Goal: Task Accomplishment & Management: Use online tool/utility

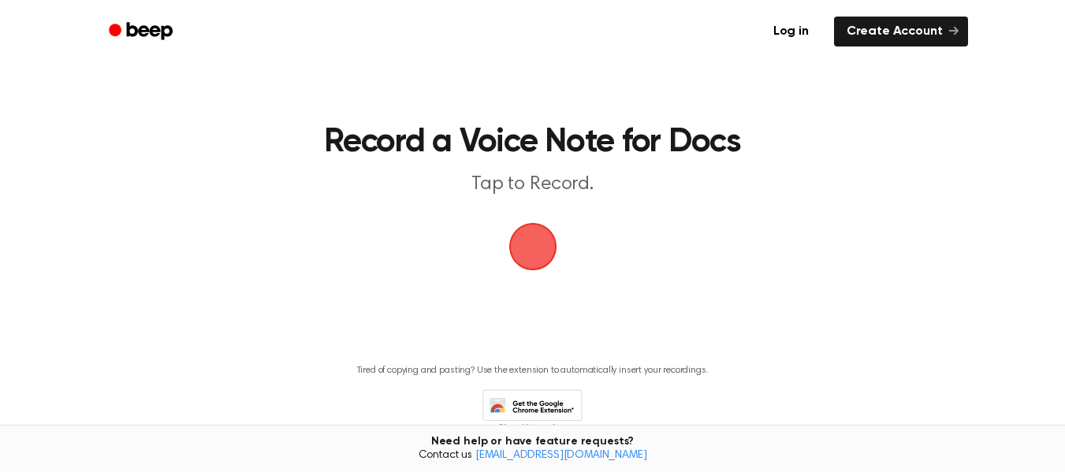
click at [545, 238] on span "button" at bounding box center [532, 246] width 71 height 71
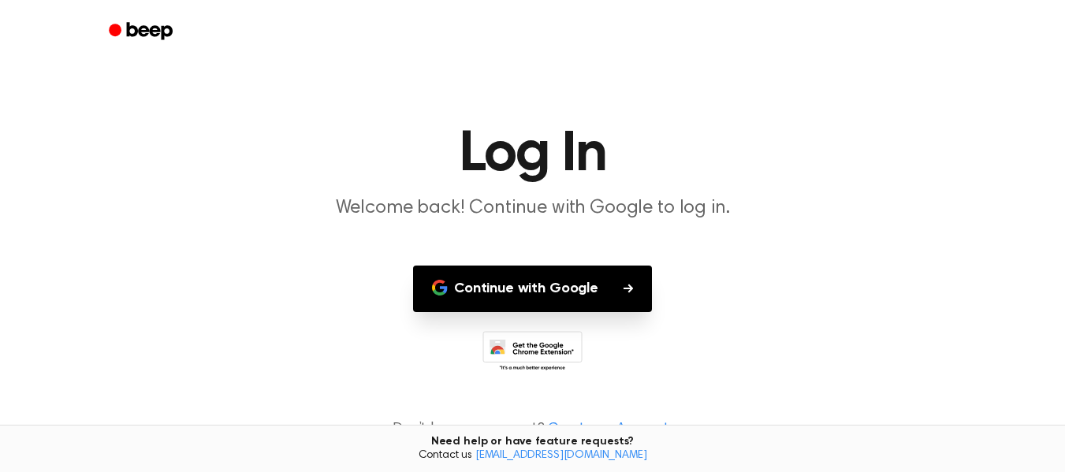
click at [575, 284] on button "Continue with Google" at bounding box center [532, 289] width 239 height 47
click at [832, 281] on main "Log In Welcome back! Continue with Google to log in. Continue with Google Don’t…" at bounding box center [532, 243] width 1065 height 486
